Goal: Transaction & Acquisition: Purchase product/service

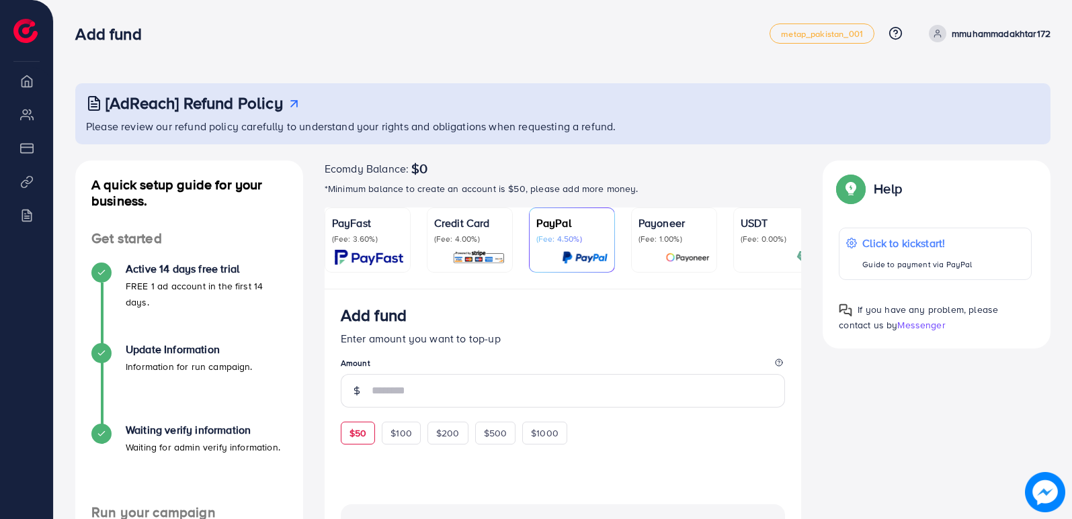
click at [369, 431] on div "$50" at bounding box center [358, 433] width 34 height 23
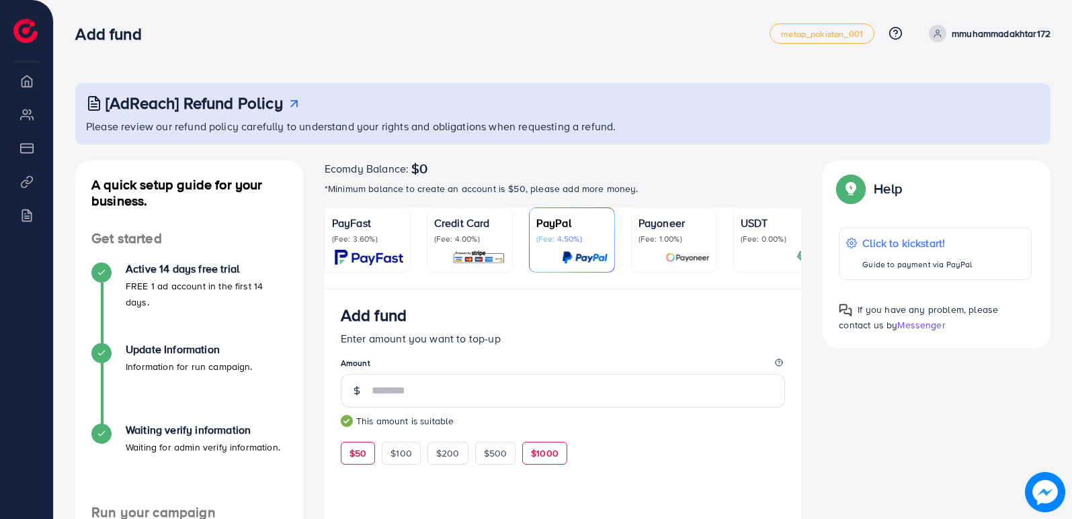
click at [529, 458] on div "$1000" at bounding box center [544, 453] width 45 height 23
click at [363, 458] on span "$50" at bounding box center [357, 453] width 17 height 13
click at [400, 452] on span "$100" at bounding box center [400, 453] width 21 height 13
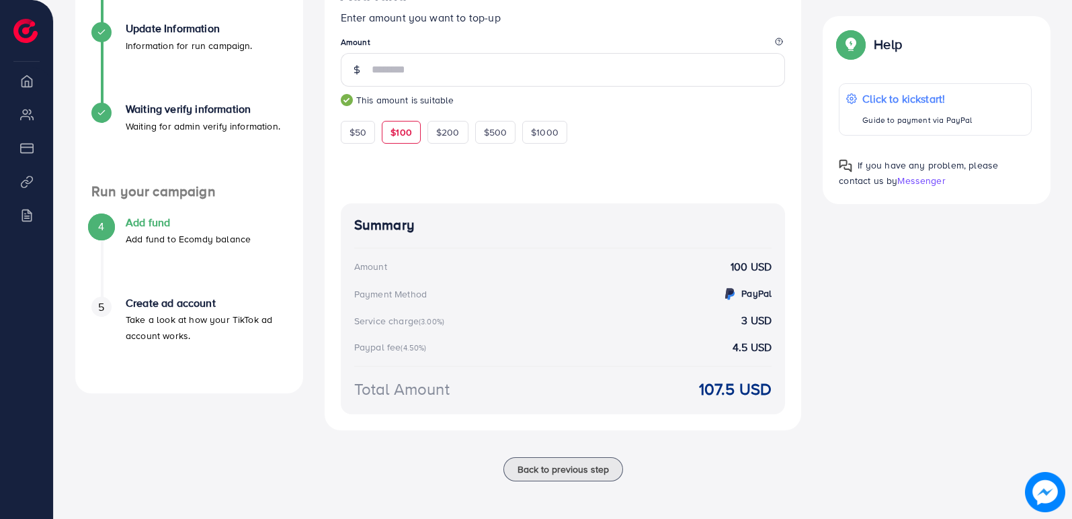
scroll to position [257, 0]
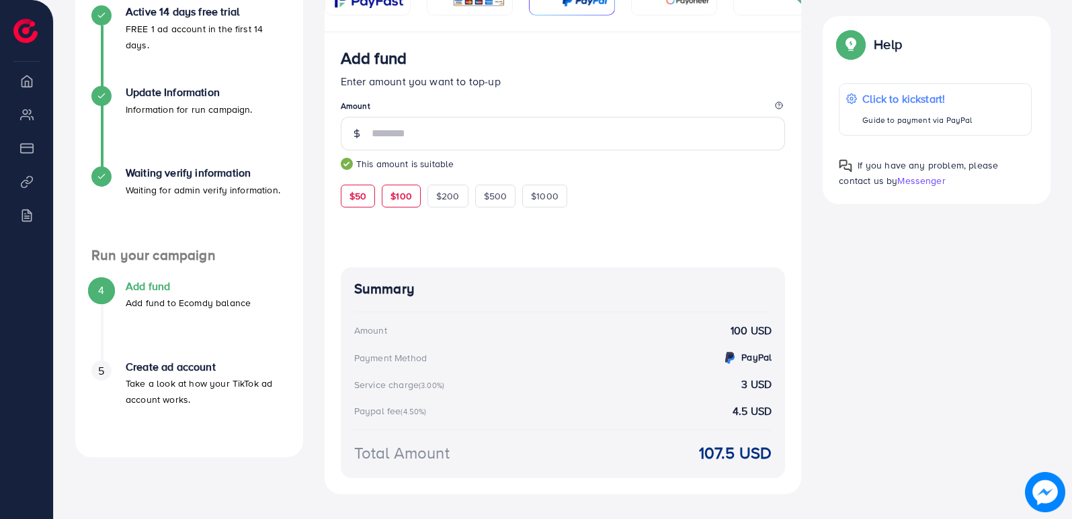
click at [365, 203] on span "$50" at bounding box center [357, 195] width 17 height 13
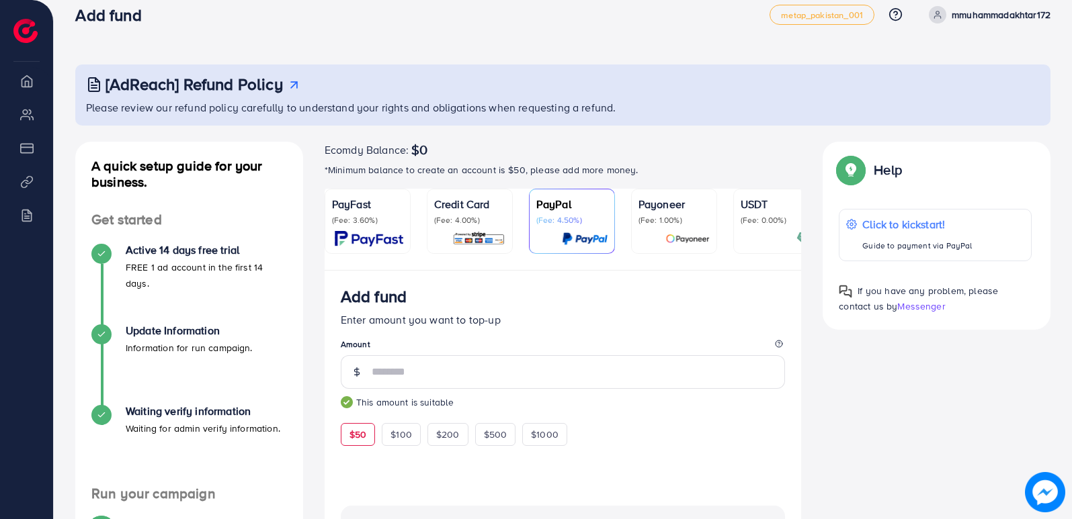
scroll to position [0, 0]
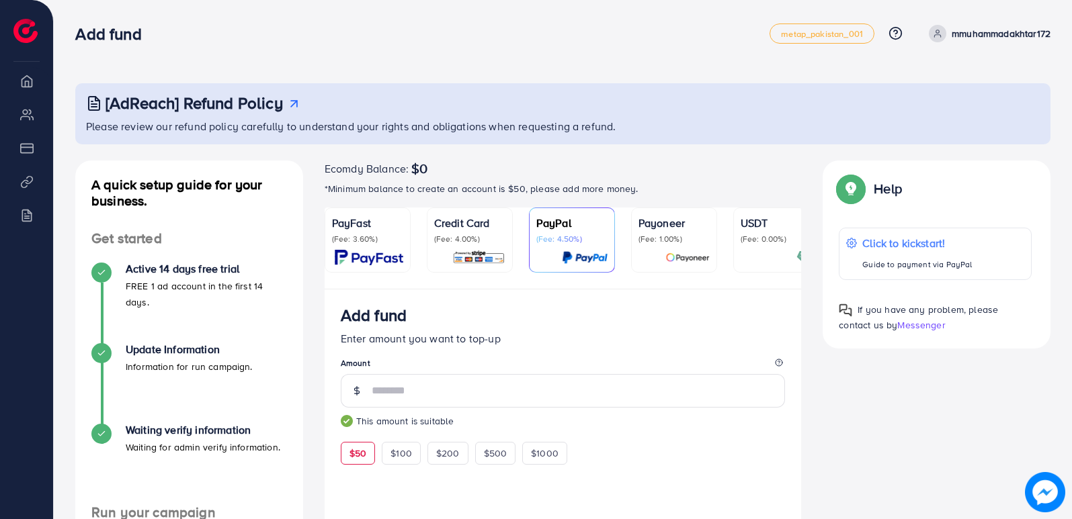
click at [650, 235] on p "(Fee: 1.00%)" at bounding box center [673, 239] width 71 height 11
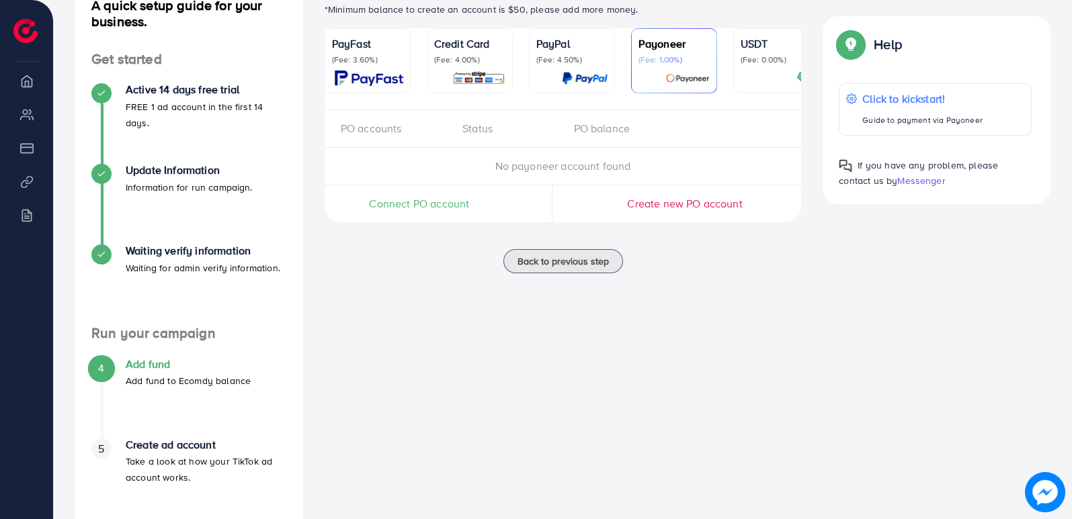
scroll to position [150, 0]
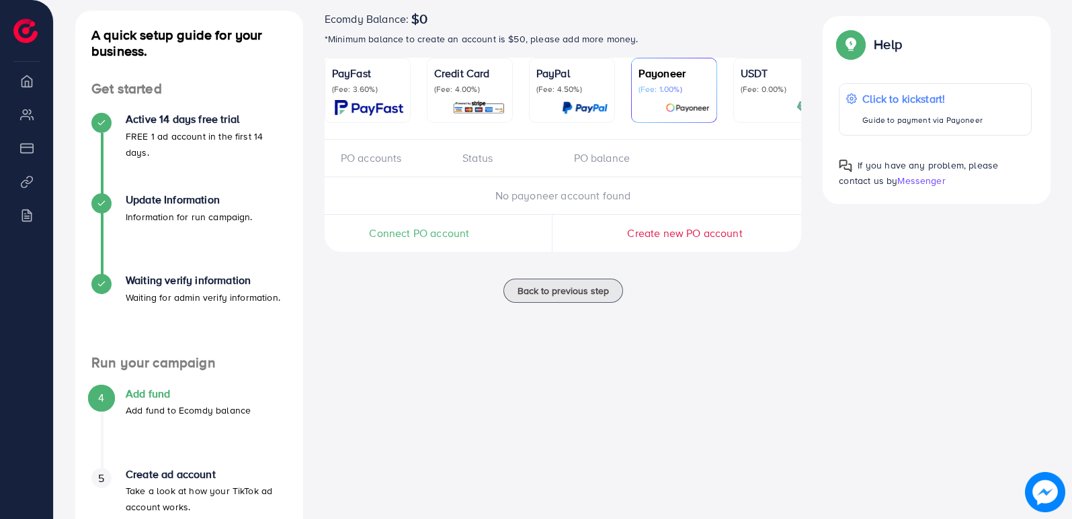
click at [550, 85] on p "(Fee: 4.50%)" at bounding box center [571, 89] width 71 height 11
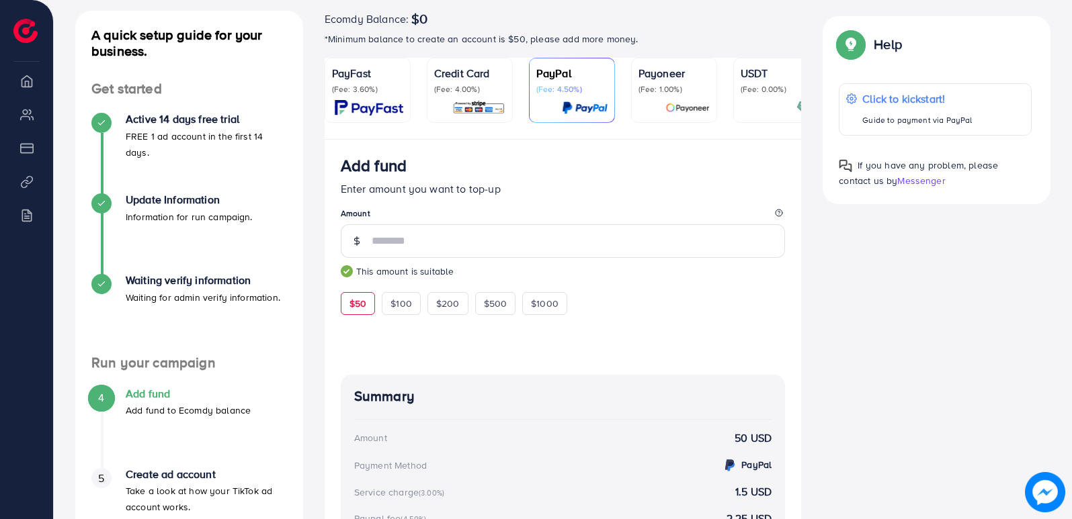
click at [476, 86] on p "(Fee: 4.00%)" at bounding box center [469, 89] width 71 height 11
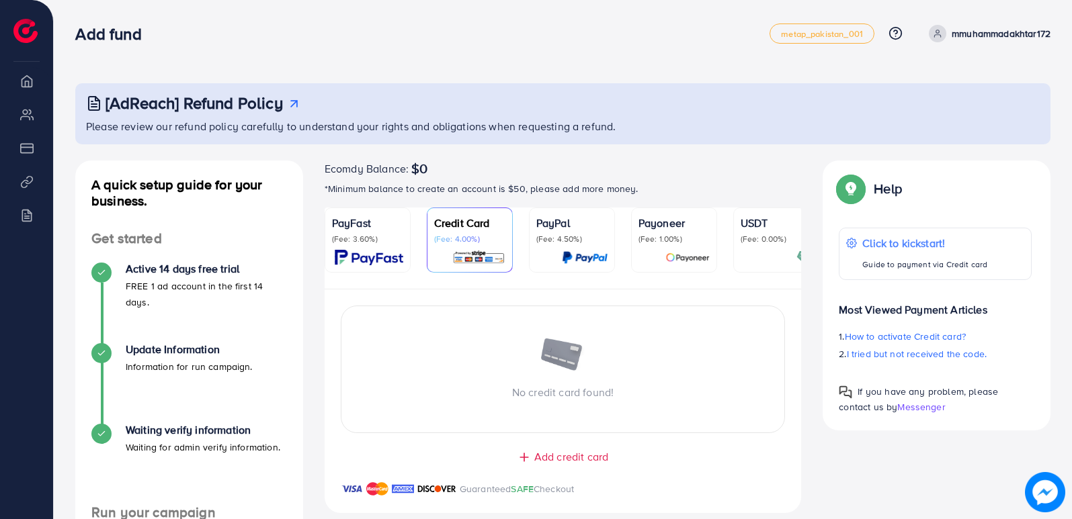
click at [558, 241] on p "(Fee: 4.50%)" at bounding box center [571, 239] width 71 height 11
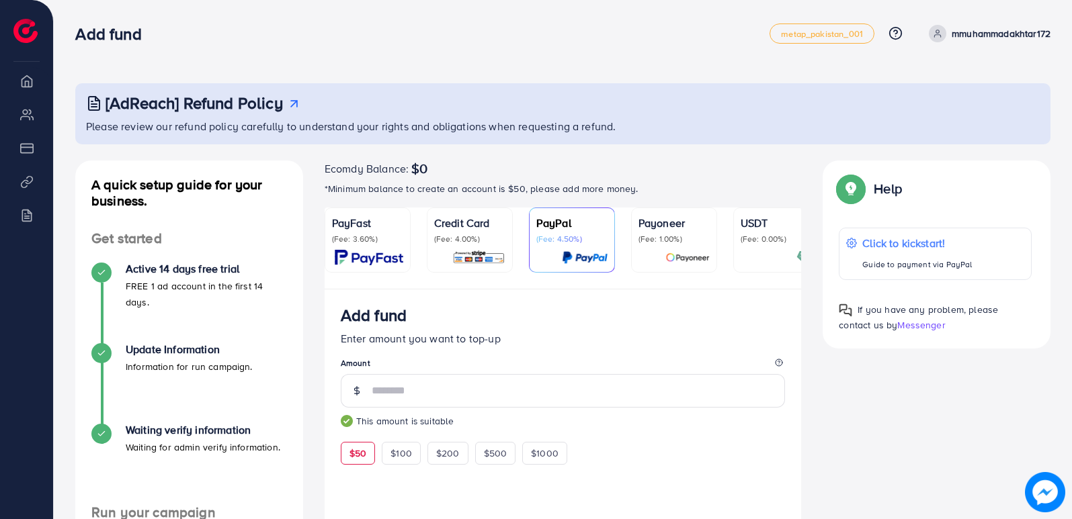
click at [548, 58] on div "[AdReach] Refund Policy Please review our refund policy carefully to understand…" at bounding box center [563, 420] width 1018 height 840
drag, startPoint x: 430, startPoint y: 42, endPoint x: 324, endPoint y: 51, distance: 106.6
click at [324, 51] on div "Add fund metap_pakistan_001 Help Center Contact Support Plans and Pricing Term …" at bounding box center [562, 34] width 975 height 38
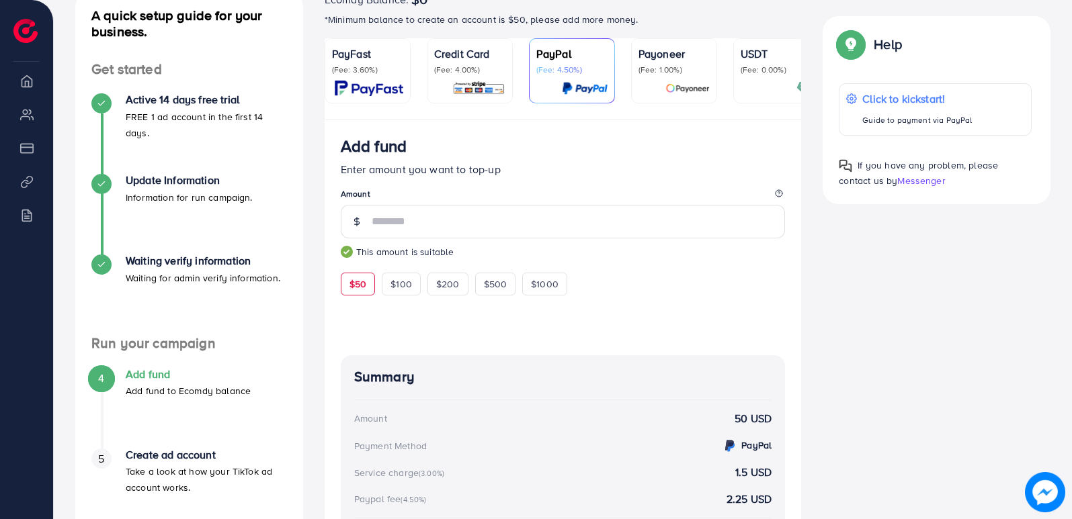
scroll to position [202, 0]
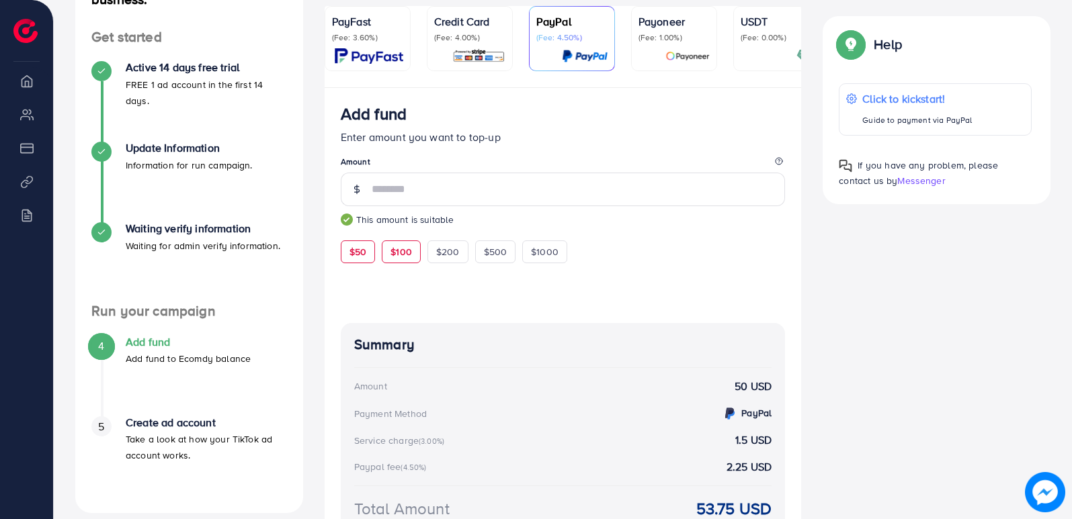
click at [392, 257] on span "$100" at bounding box center [400, 251] width 21 height 13
click at [439, 251] on span "$200" at bounding box center [448, 251] width 24 height 13
click at [488, 253] on span "$500" at bounding box center [496, 251] width 24 height 13
click at [541, 253] on span "$1000" at bounding box center [545, 251] width 28 height 13
click at [359, 243] on div "$50 $100 $200 $500 $1000" at bounding box center [478, 250] width 275 height 26
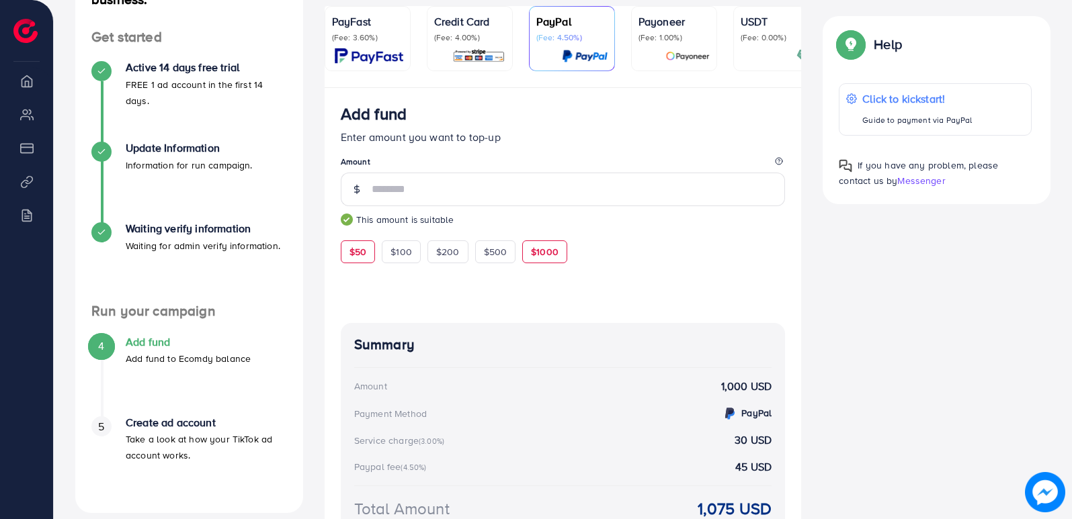
click at [360, 255] on span "$50" at bounding box center [357, 251] width 17 height 13
click at [390, 250] on div "$100" at bounding box center [401, 252] width 39 height 23
click at [452, 252] on span "$200" at bounding box center [448, 251] width 24 height 13
click at [496, 252] on span "$500" at bounding box center [496, 251] width 24 height 13
click at [529, 252] on div "$1000" at bounding box center [544, 252] width 45 height 23
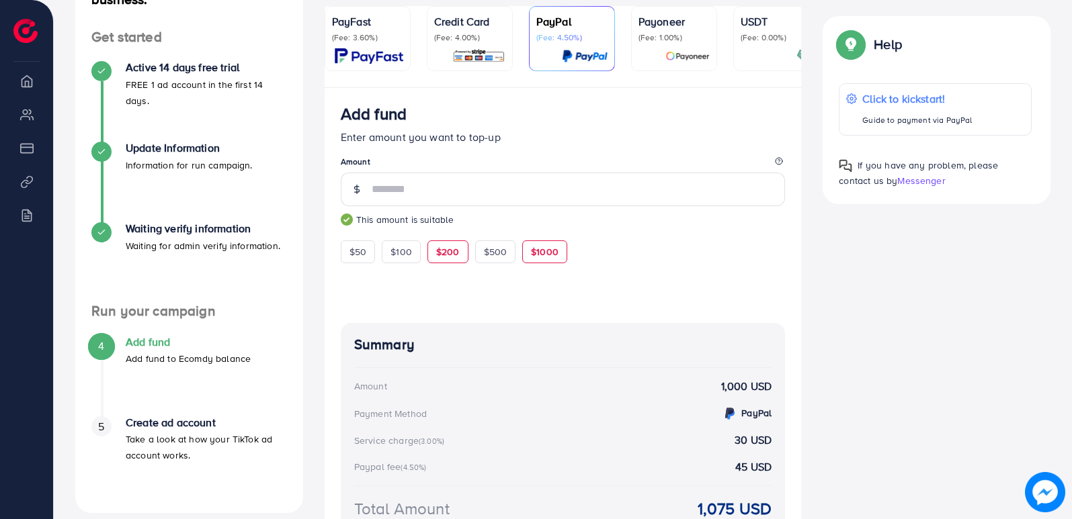
click at [448, 251] on span "$200" at bounding box center [448, 251] width 24 height 13
click at [407, 257] on span "$100" at bounding box center [400, 251] width 21 height 13
click at [363, 257] on span "$50" at bounding box center [357, 251] width 17 height 13
click at [405, 283] on div at bounding box center [563, 285] width 445 height 44
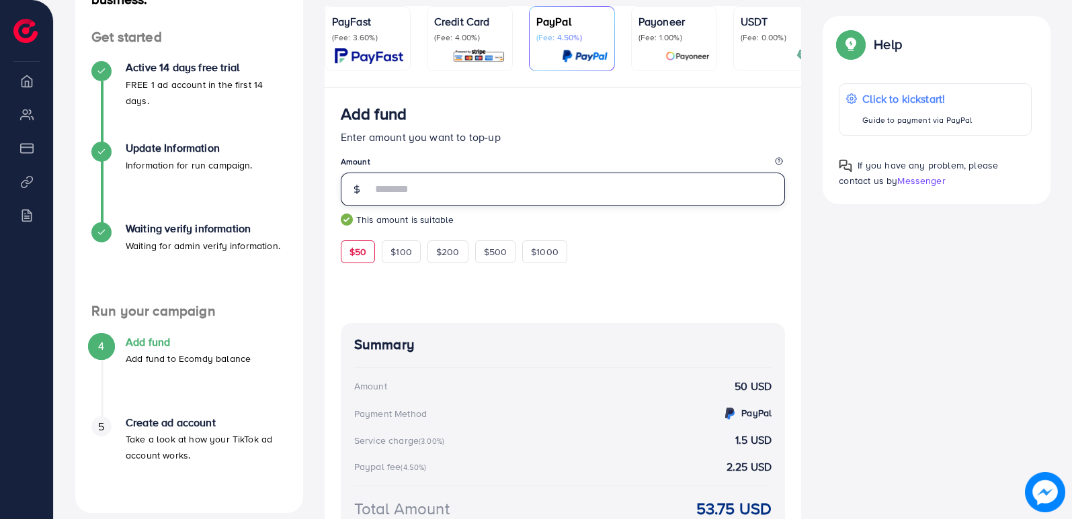
click at [433, 193] on input "**" at bounding box center [579, 190] width 414 height 34
type input "*"
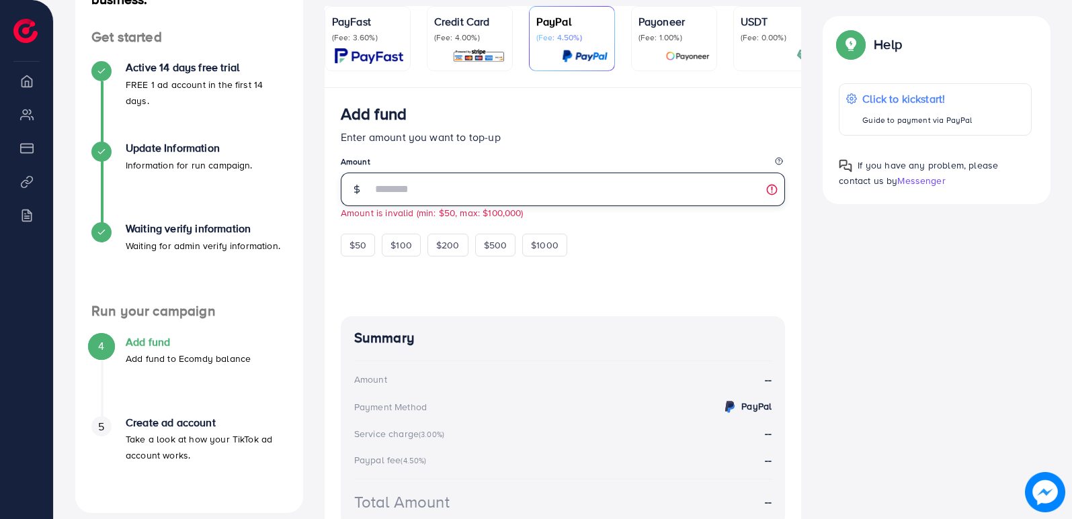
type input "**"
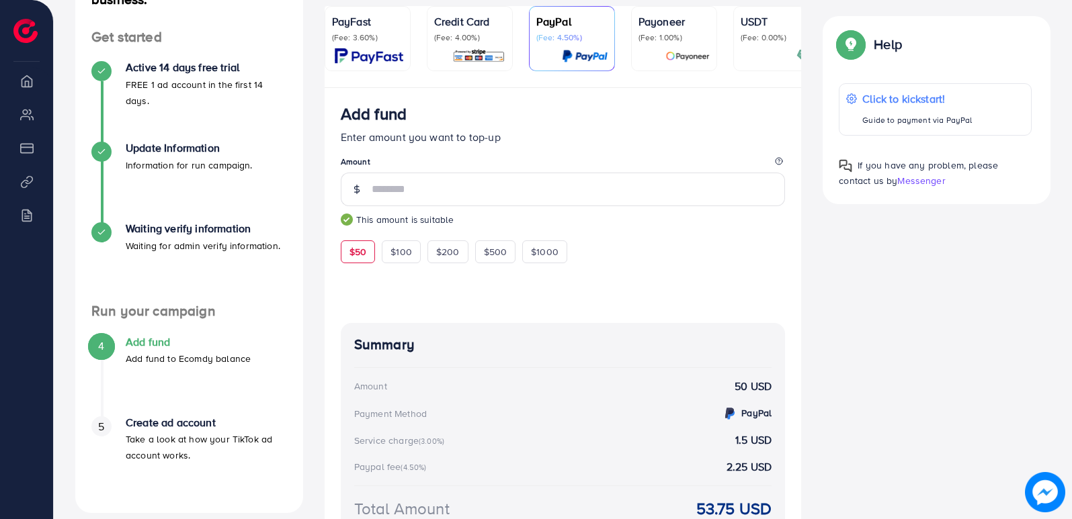
click at [399, 321] on div "Add fund Enter amount you want to top-up Amount ** This amount is suitable $50 …" at bounding box center [562, 319] width 477 height 462
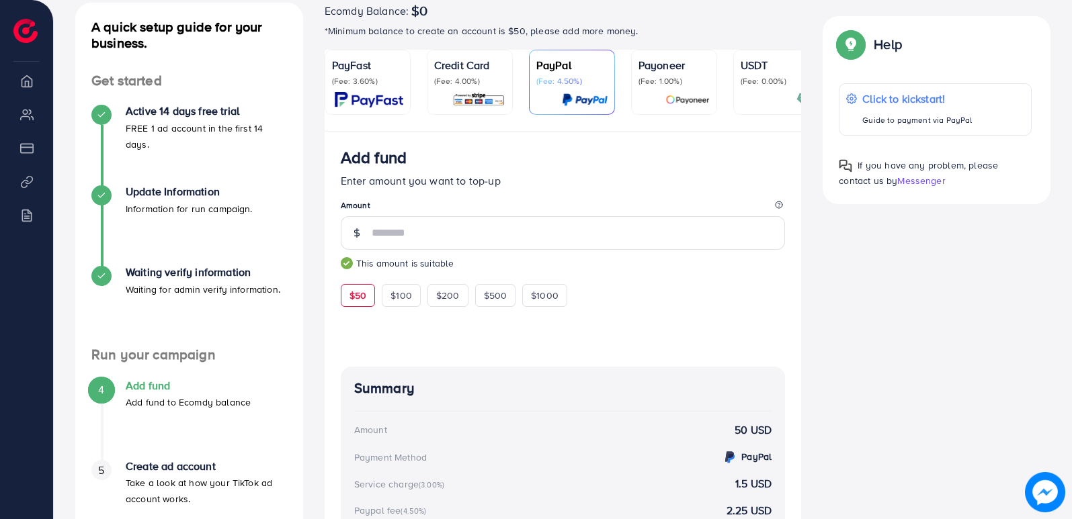
scroll to position [134, 0]
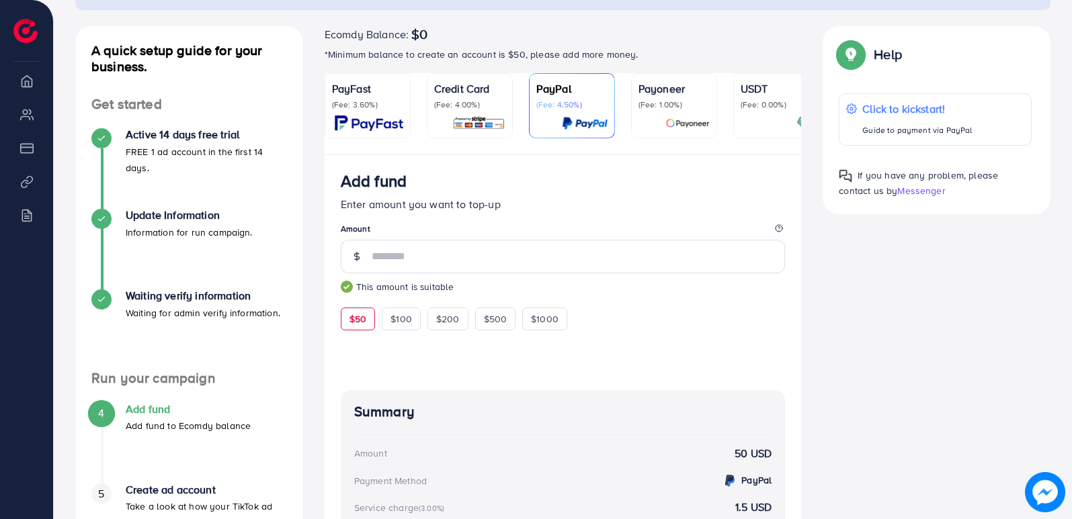
click at [462, 118] on img at bounding box center [478, 123] width 53 height 15
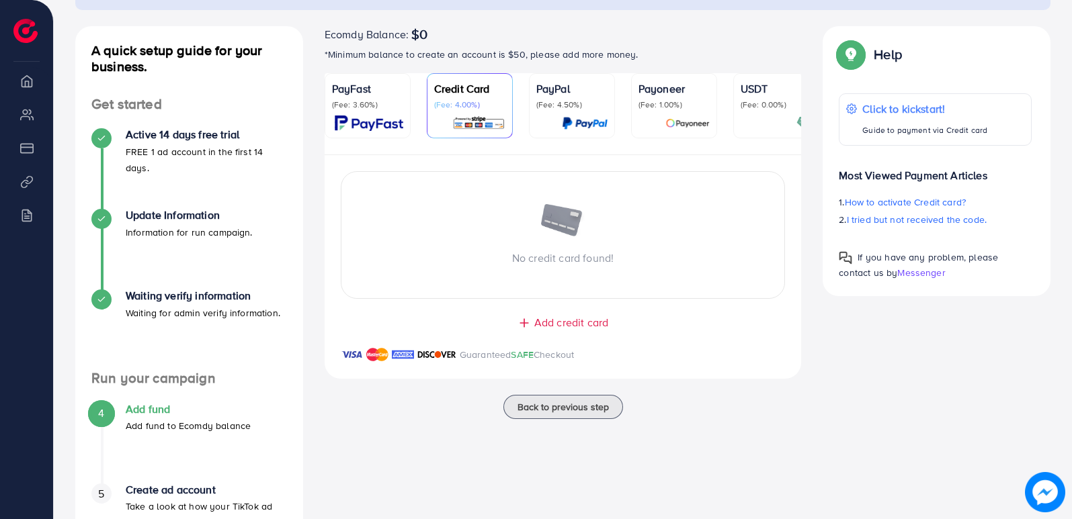
click at [765, 114] on div "USDT (Fee: 0.00%)" at bounding box center [775, 106] width 71 height 50
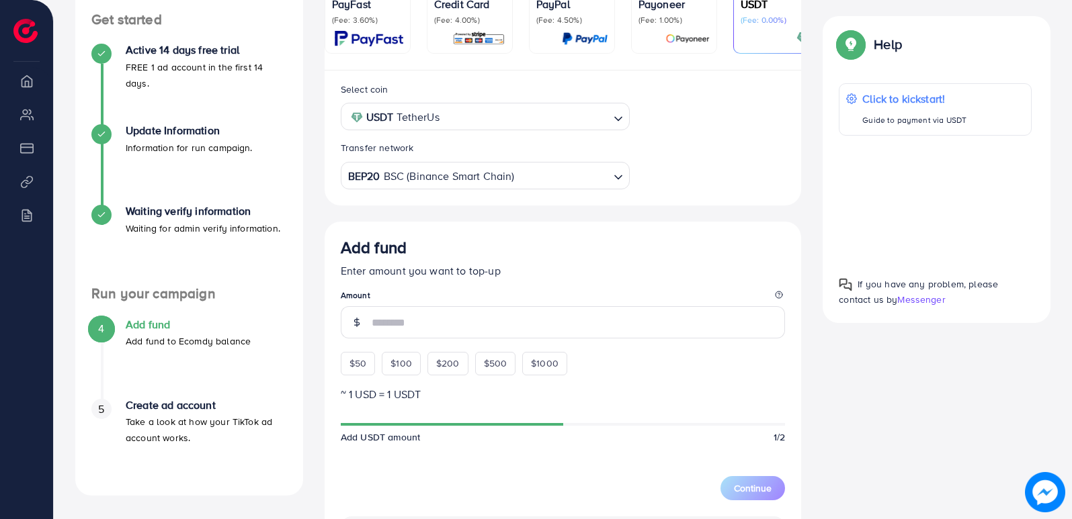
scroll to position [269, 0]
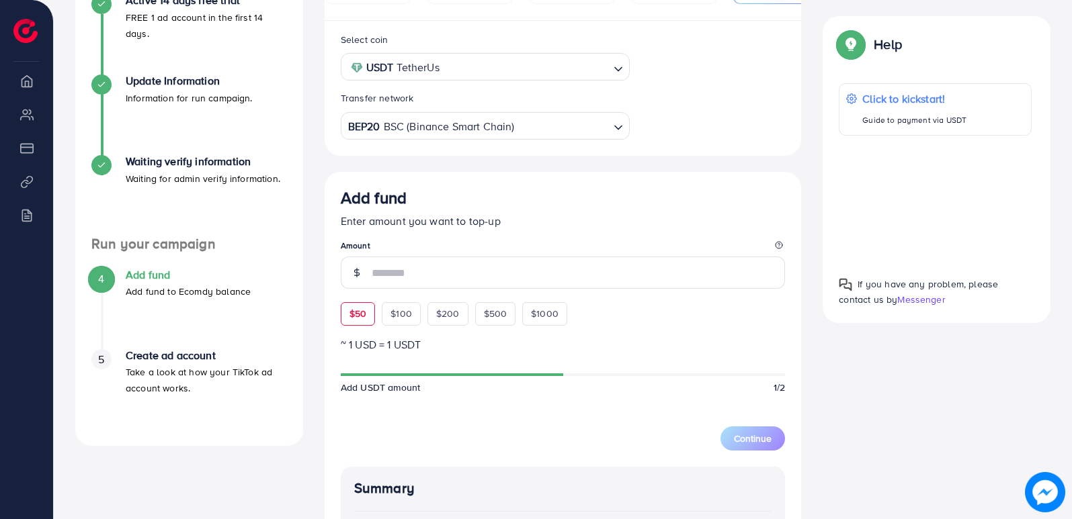
click at [361, 316] on span "$50" at bounding box center [357, 313] width 17 height 13
type input "**"
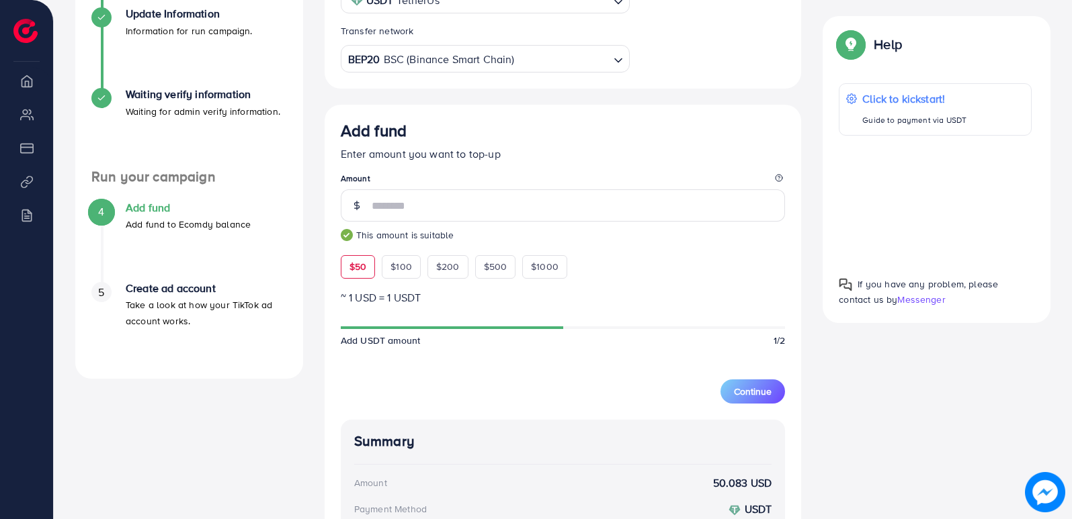
scroll to position [0, 0]
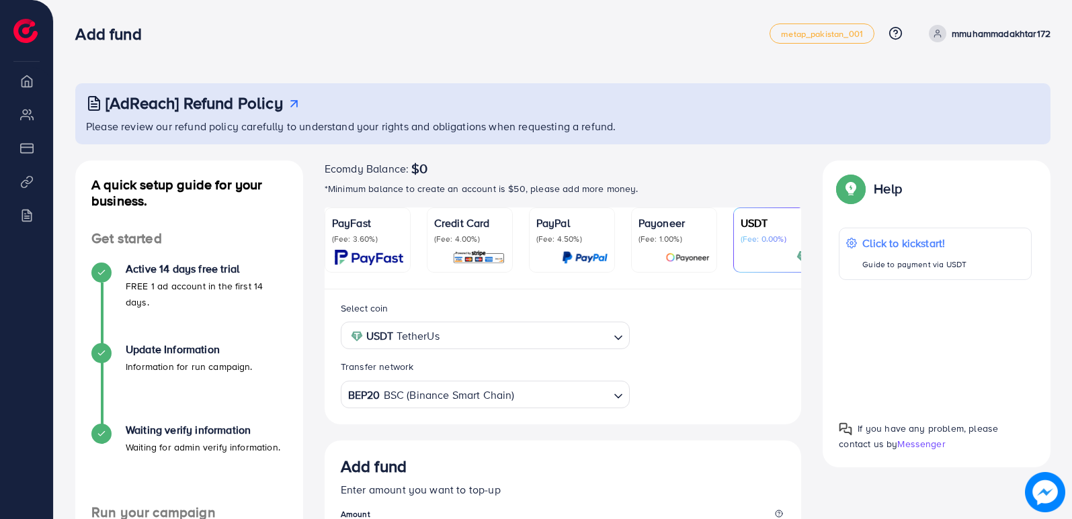
click at [470, 241] on p "(Fee: 4.00%)" at bounding box center [469, 239] width 71 height 11
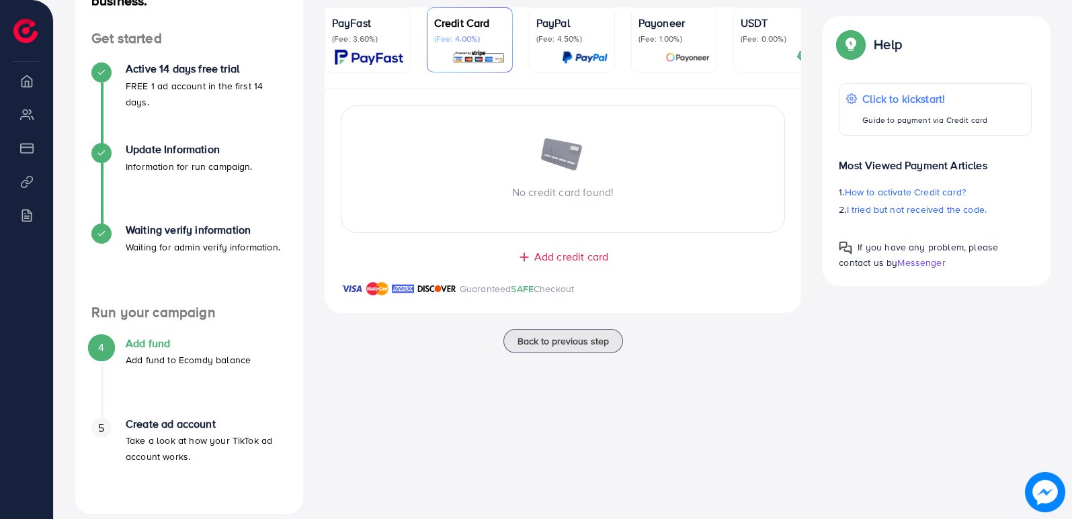
scroll to position [202, 0]
click at [535, 255] on span "Add credit card" at bounding box center [571, 255] width 74 height 15
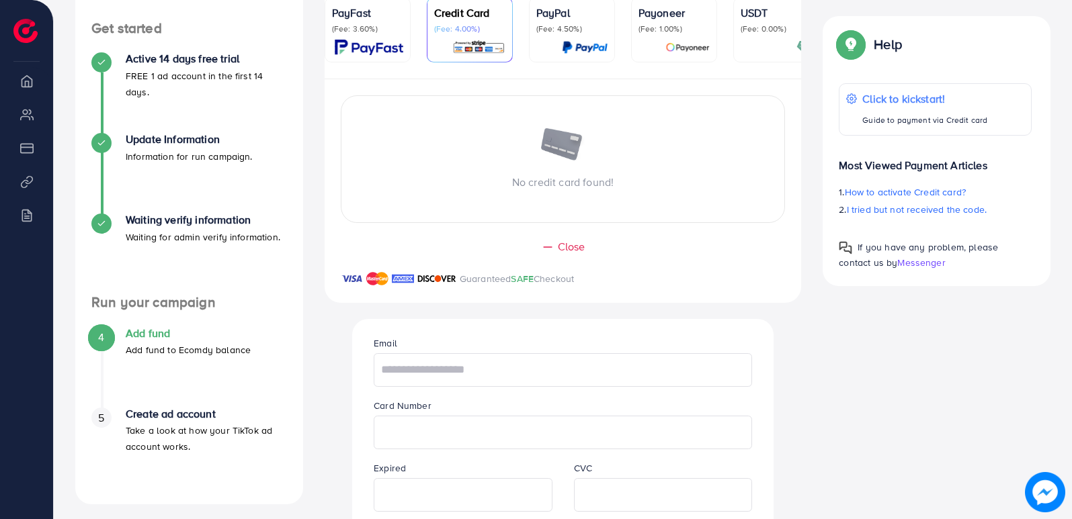
scroll to position [269, 0]
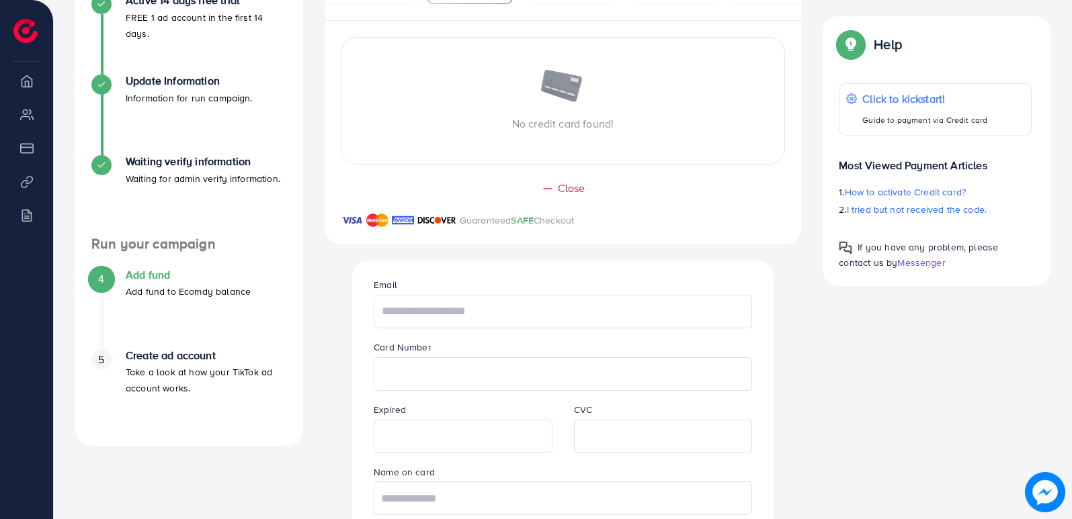
click at [421, 307] on input "text" at bounding box center [563, 312] width 378 height 34
click at [327, 329] on div "No credit card found! Close Guaranteed SAFE Checkout Email Card Number Expired …" at bounding box center [562, 305] width 477 height 568
click at [556, 189] on div "Close" at bounding box center [562, 188] width 423 height 15
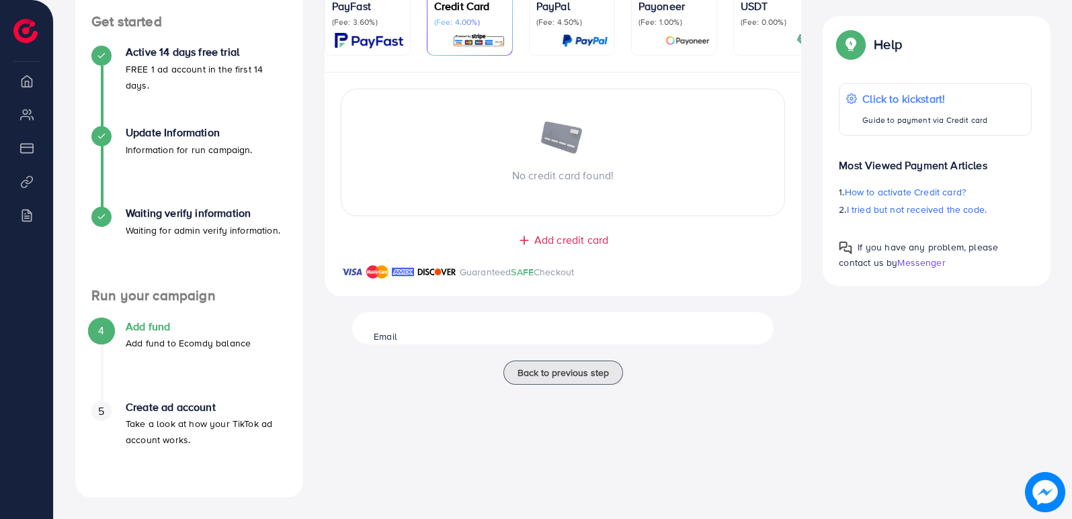
scroll to position [217, 0]
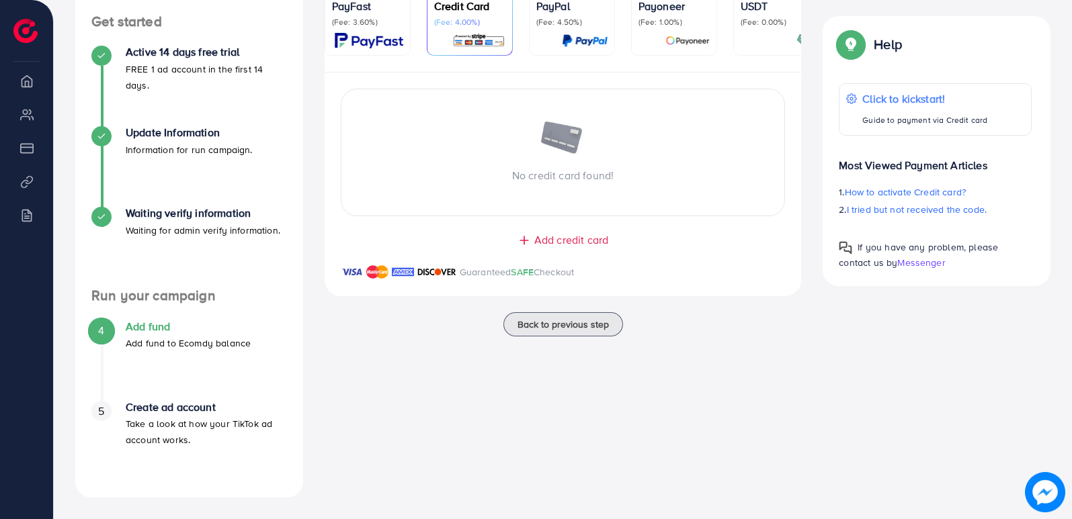
click at [536, 245] on span "Add credit card" at bounding box center [571, 239] width 74 height 15
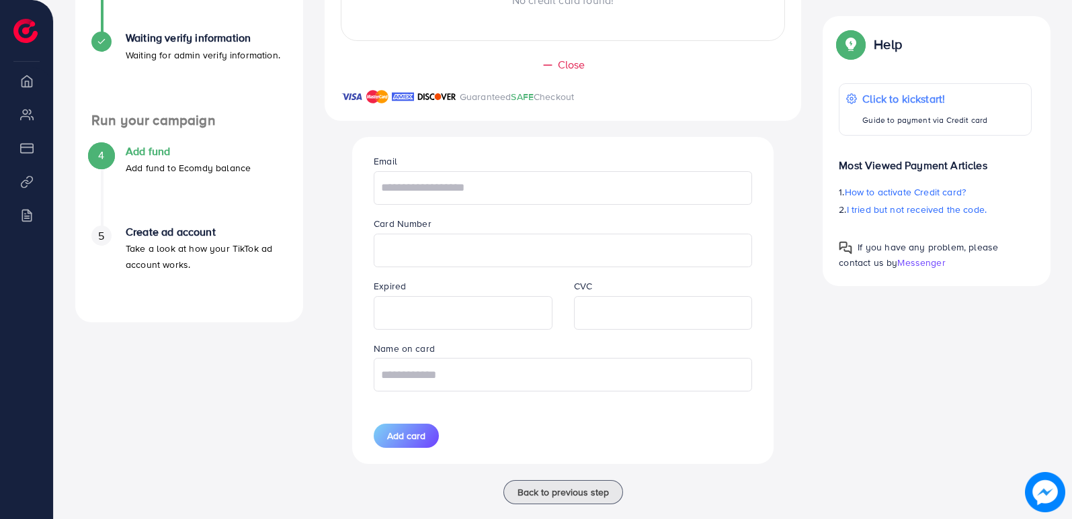
scroll to position [403, 0]
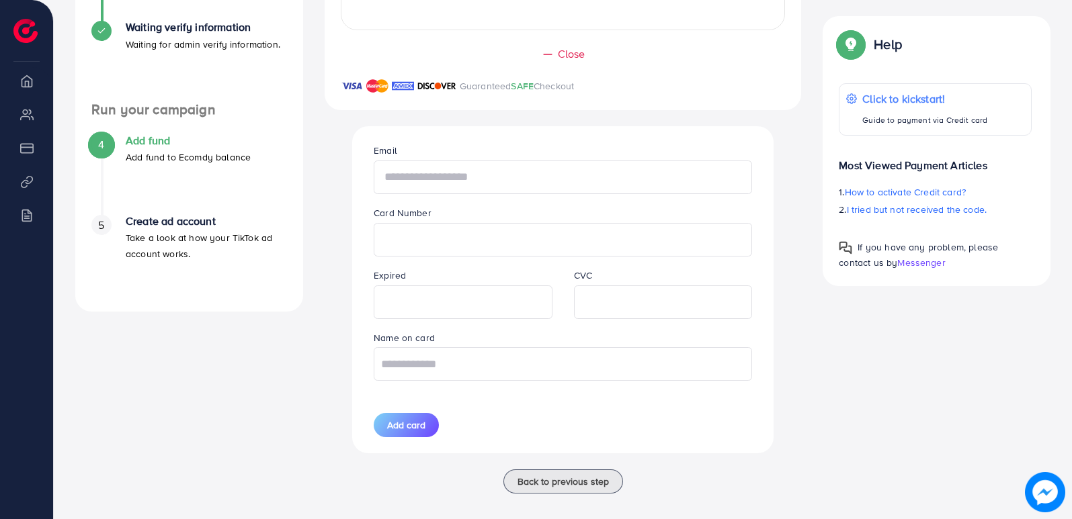
click at [419, 173] on input "text" at bounding box center [563, 178] width 378 height 34
click at [474, 370] on input "text" at bounding box center [563, 364] width 378 height 34
click at [323, 379] on div "PayFast (Fee: 3.60%) Credit Card (Fee: 4.00%) PayPal (Fee: 4.50%) Payoneer (Fee…" at bounding box center [563, 138] width 498 height 666
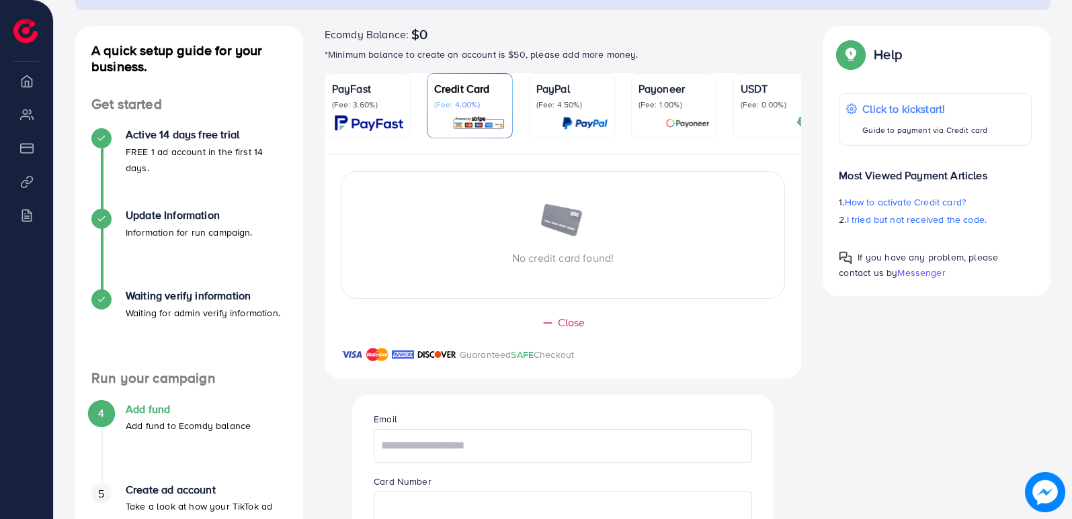
scroll to position [0, 0]
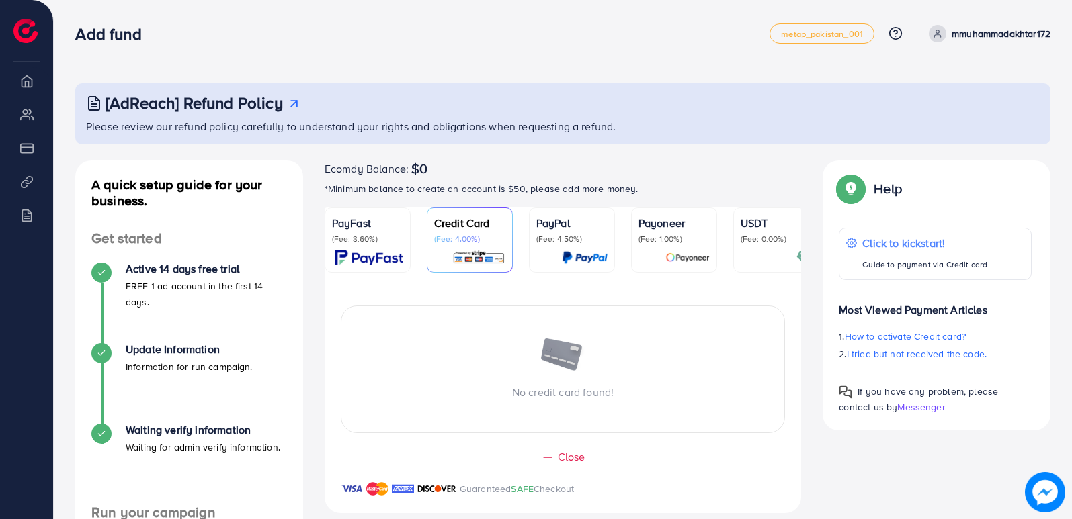
click at [329, 45] on div "Add fund metap_pakistan_001 Help Center Contact Support Plans and Pricing Term …" at bounding box center [562, 34] width 975 height 38
